Goal: Find specific page/section: Find specific page/section

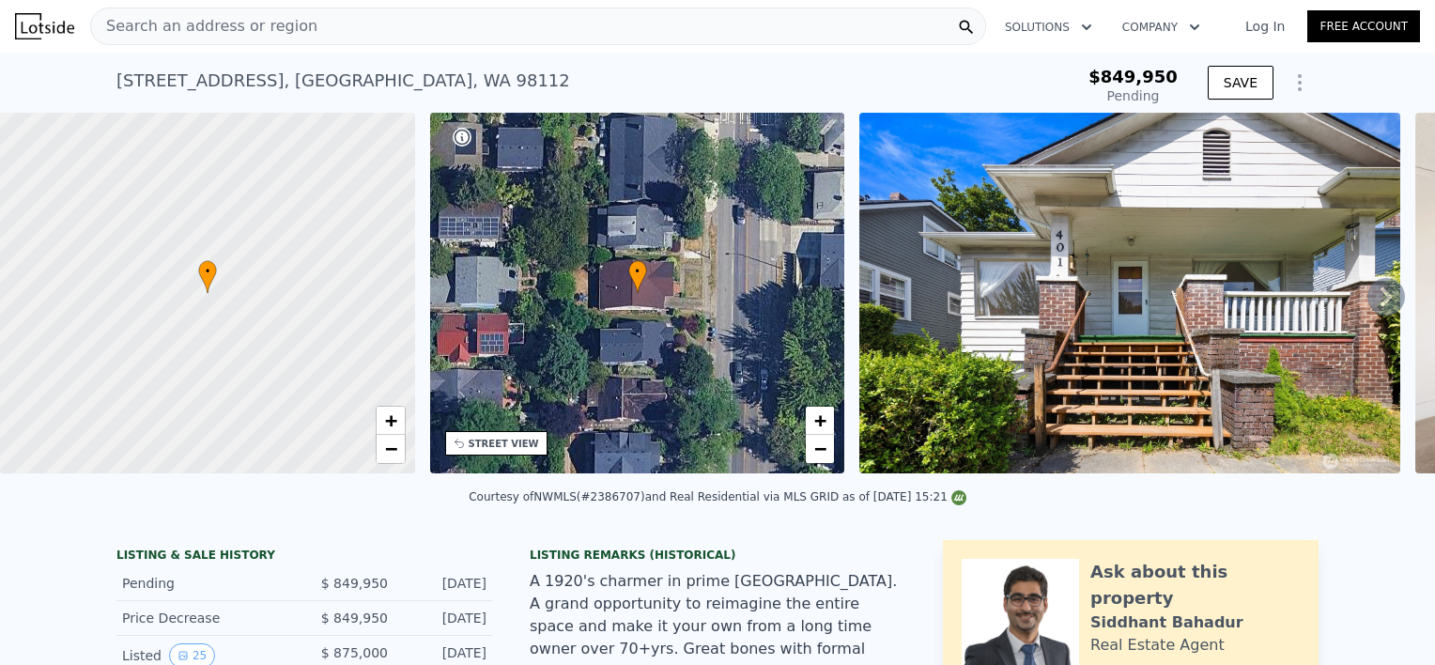
click at [136, 30] on span "Search an address or region" at bounding box center [204, 26] width 226 height 23
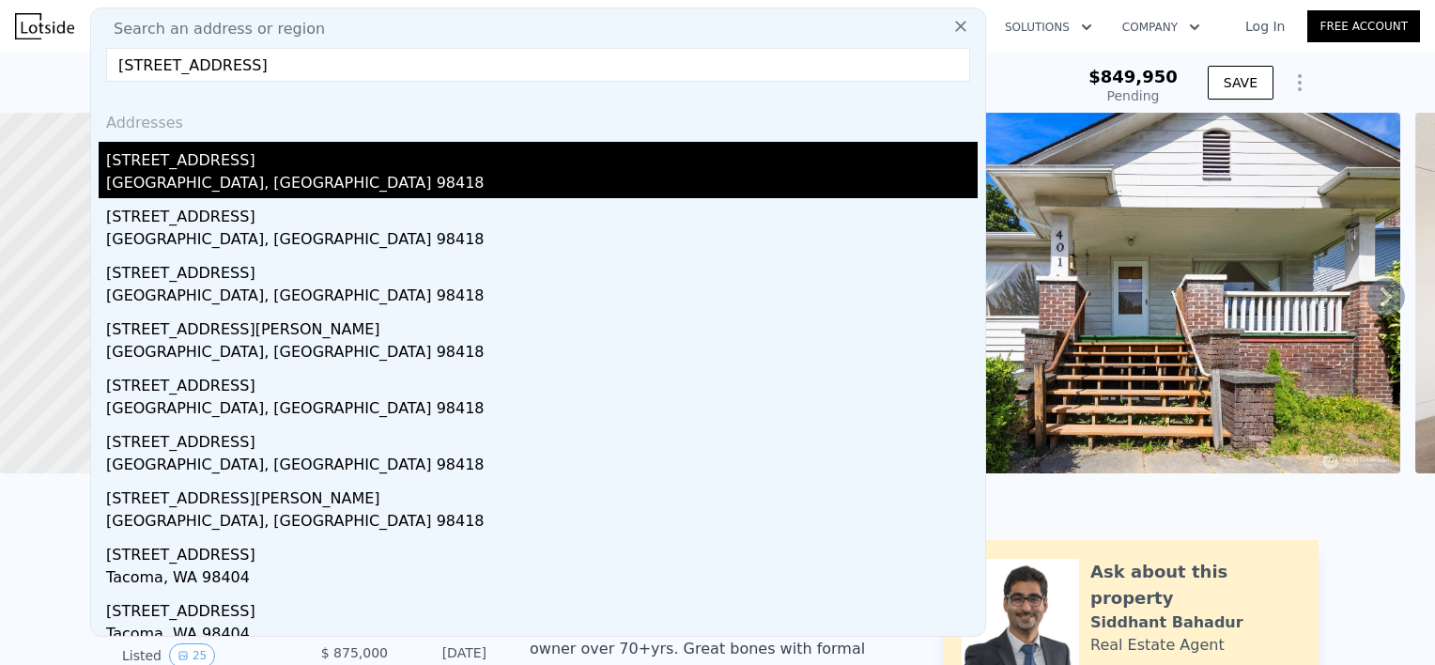
type input "[STREET_ADDRESS]"
click at [139, 166] on div "[STREET_ADDRESS]" at bounding box center [542, 157] width 872 height 30
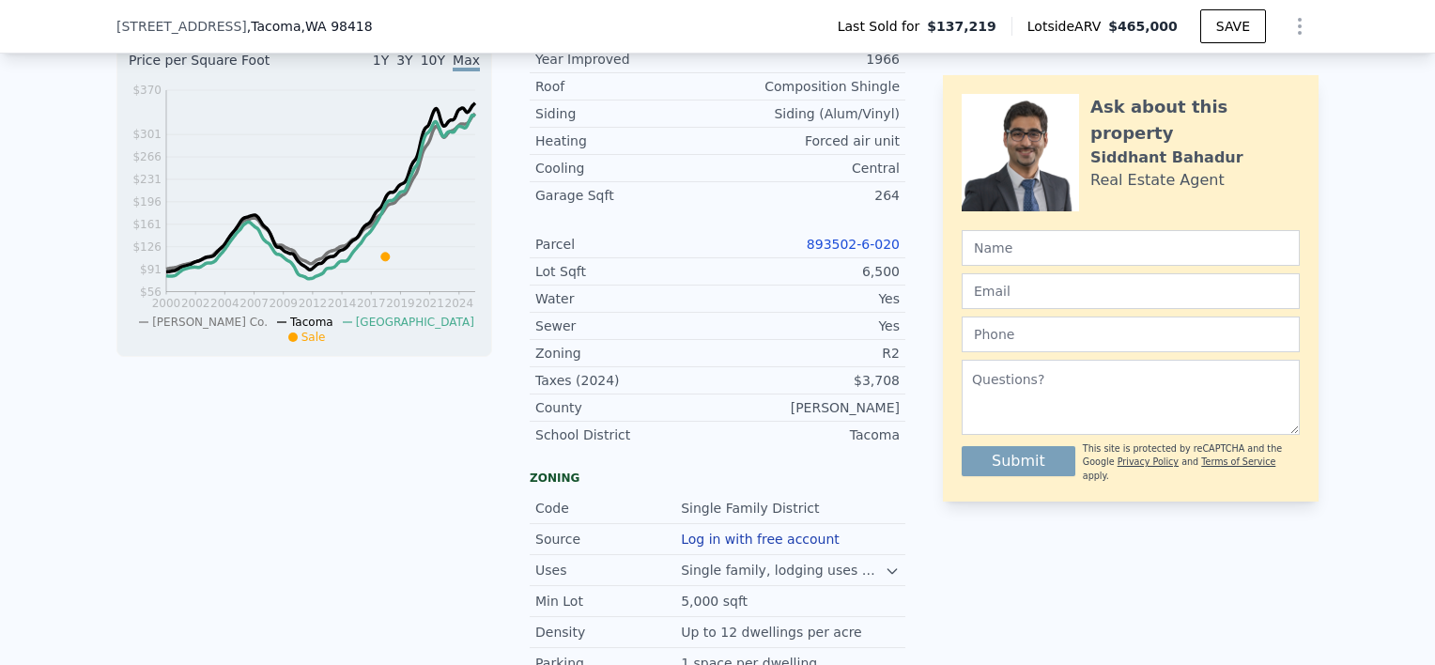
scroll to position [609, 0]
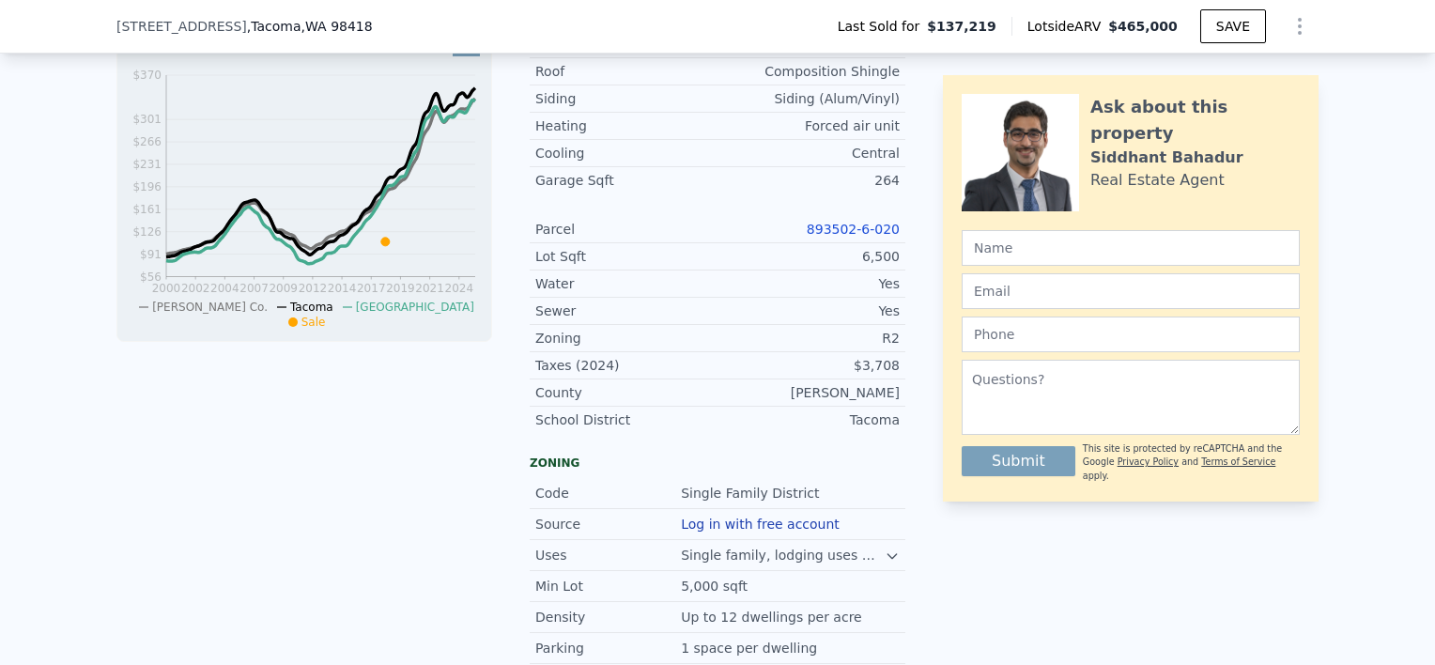
click at [854, 237] on link "893502-6-020" at bounding box center [853, 229] width 93 height 15
drag, startPoint x: 894, startPoint y: 240, endPoint x: 808, endPoint y: 242, distance: 86.4
click at [808, 242] on div "Parcel 893502-6-020" at bounding box center [718, 229] width 376 height 27
copy link "893502-6-020"
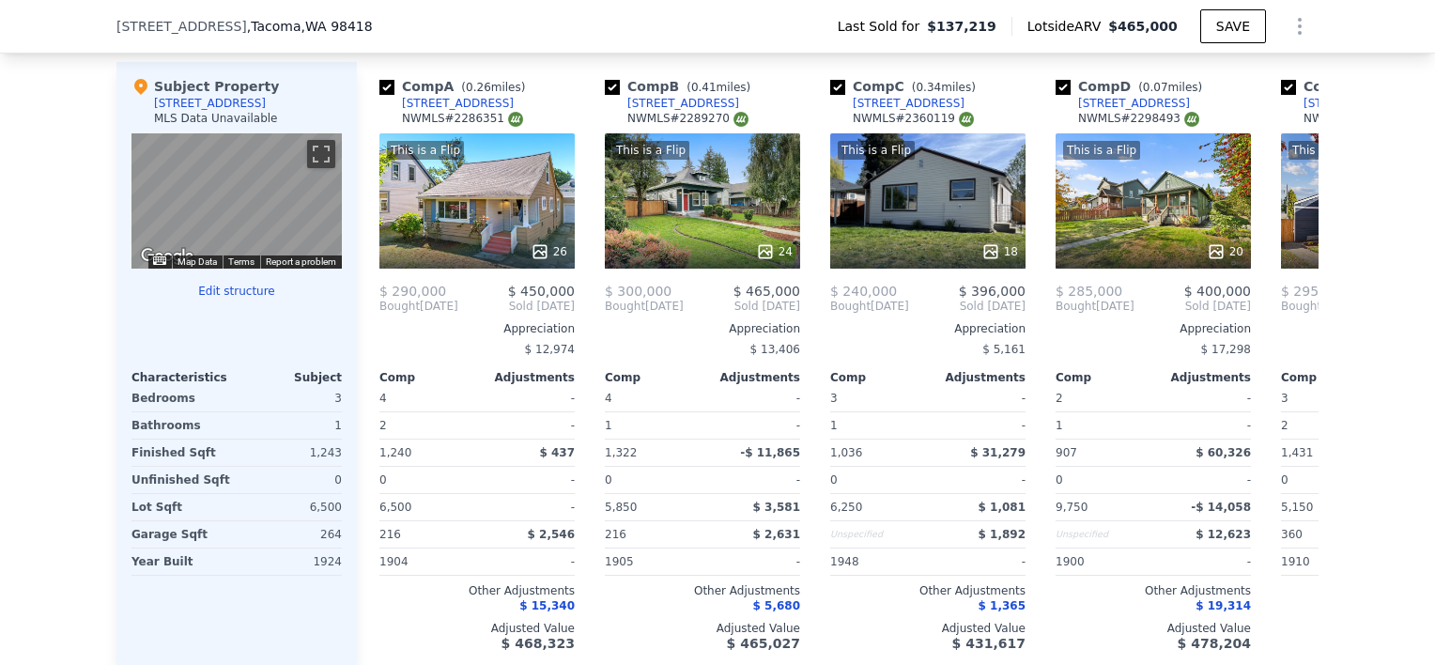
scroll to position [1998, 0]
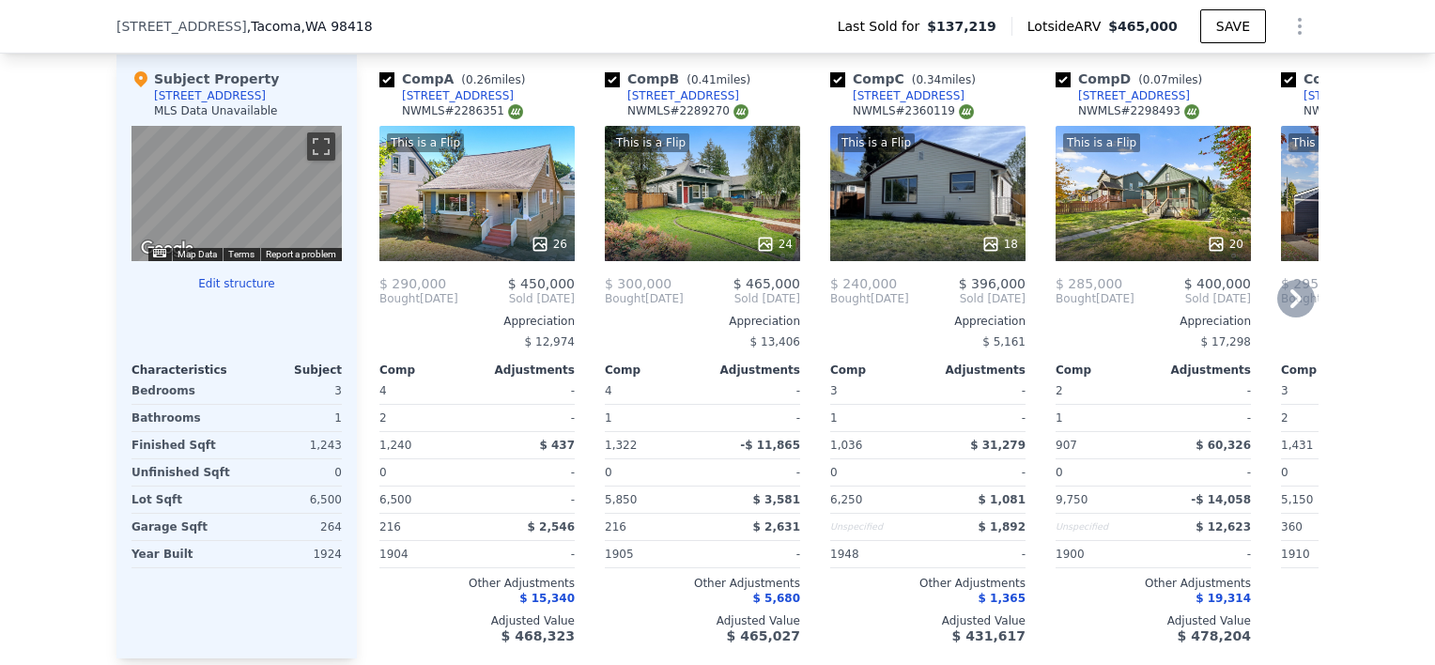
click at [1284, 308] on icon at bounding box center [1296, 299] width 38 height 38
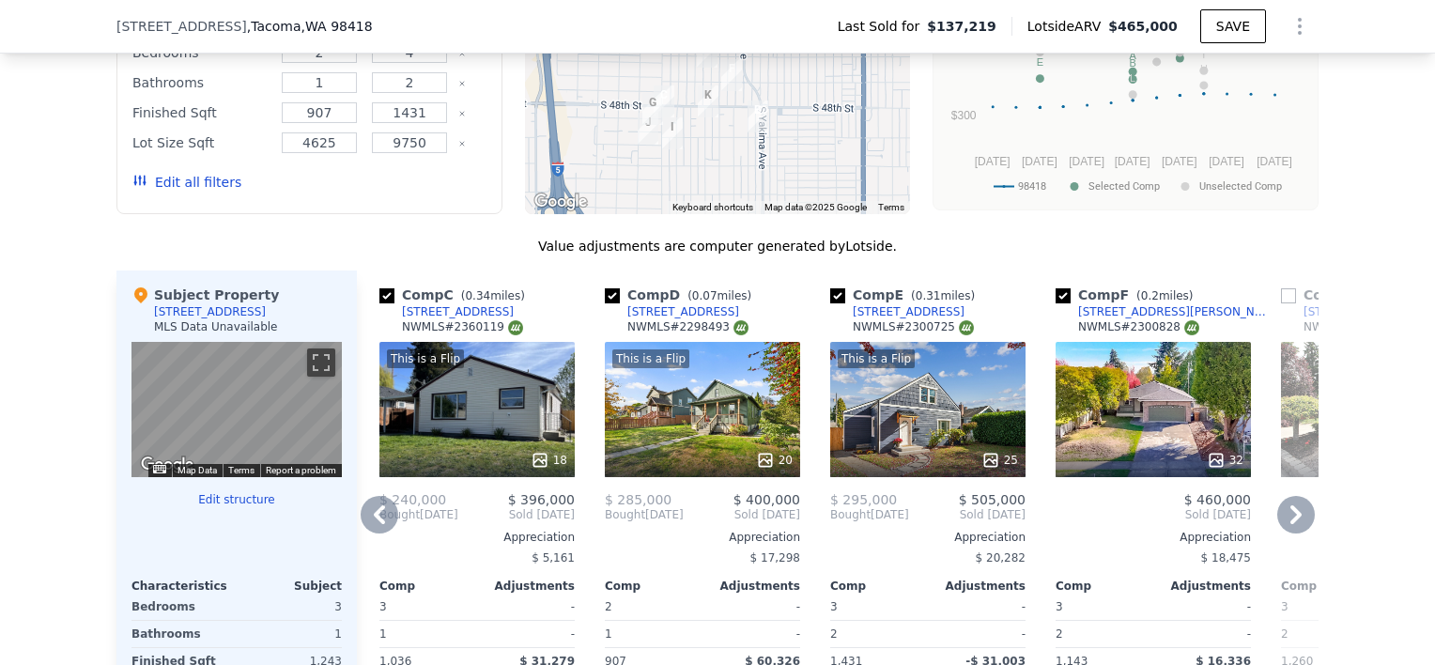
scroll to position [1819, 0]
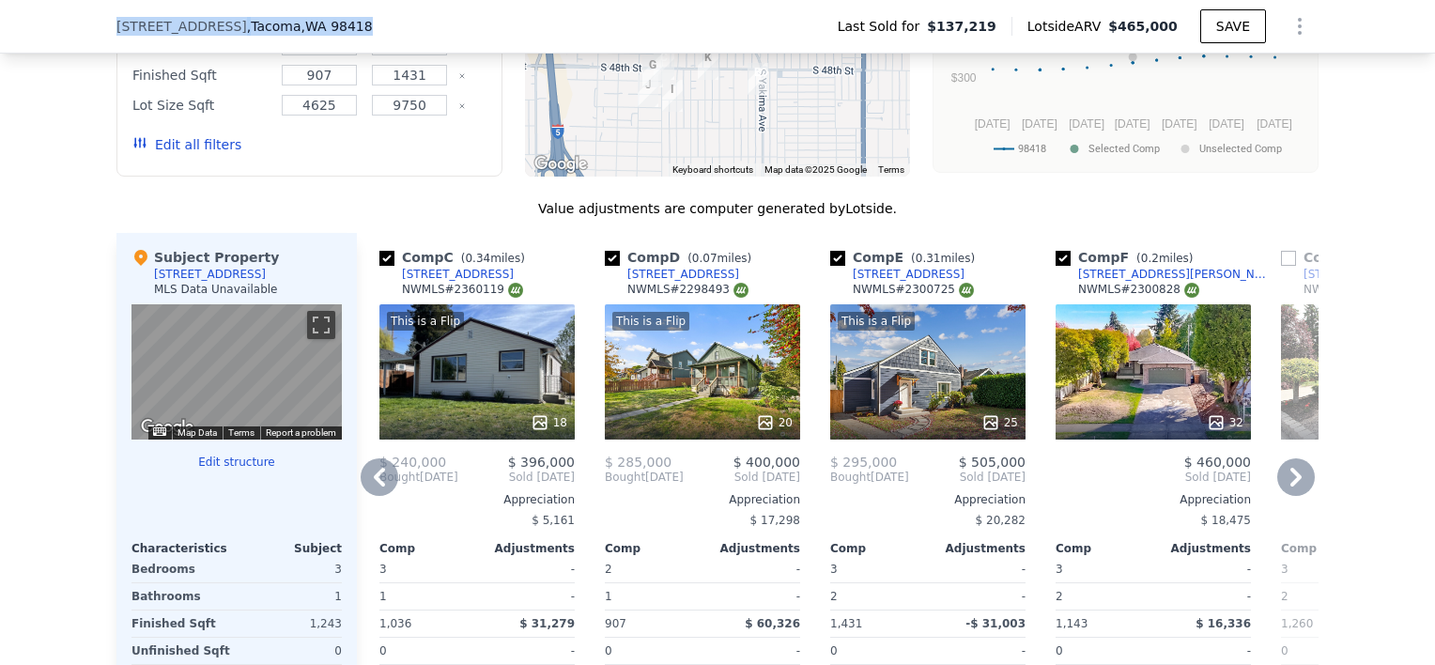
drag, startPoint x: 302, startPoint y: 28, endPoint x: 108, endPoint y: 33, distance: 194.5
click at [108, 33] on div "[STREET_ADDRESS] Last Sold for $137,219 Lotside ARV $465,000 SAVE" at bounding box center [717, 27] width 1435 height 54
copy div "[STREET_ADDRESS]"
